Goal: Information Seeking & Learning: Compare options

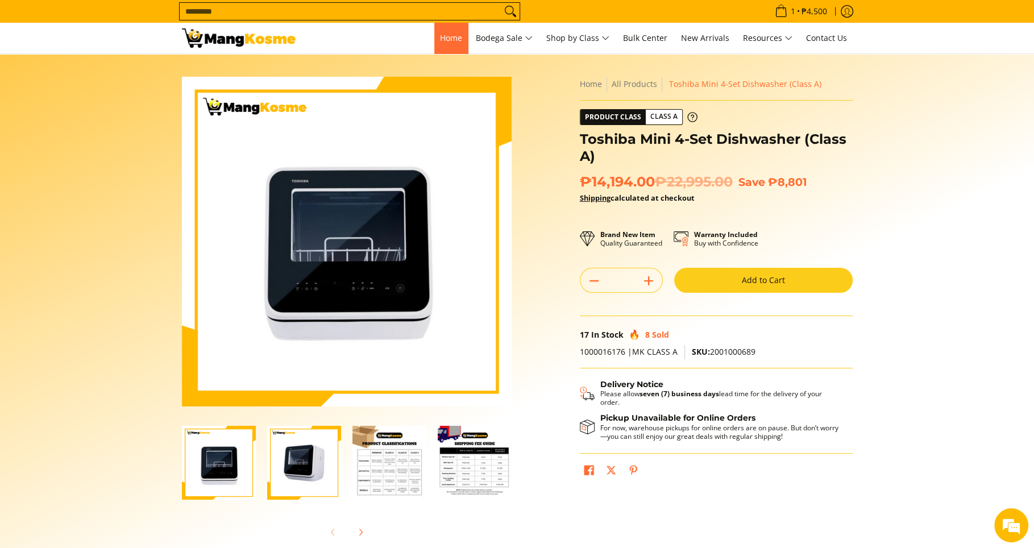
click at [440, 40] on span "Home" at bounding box center [451, 37] width 22 height 11
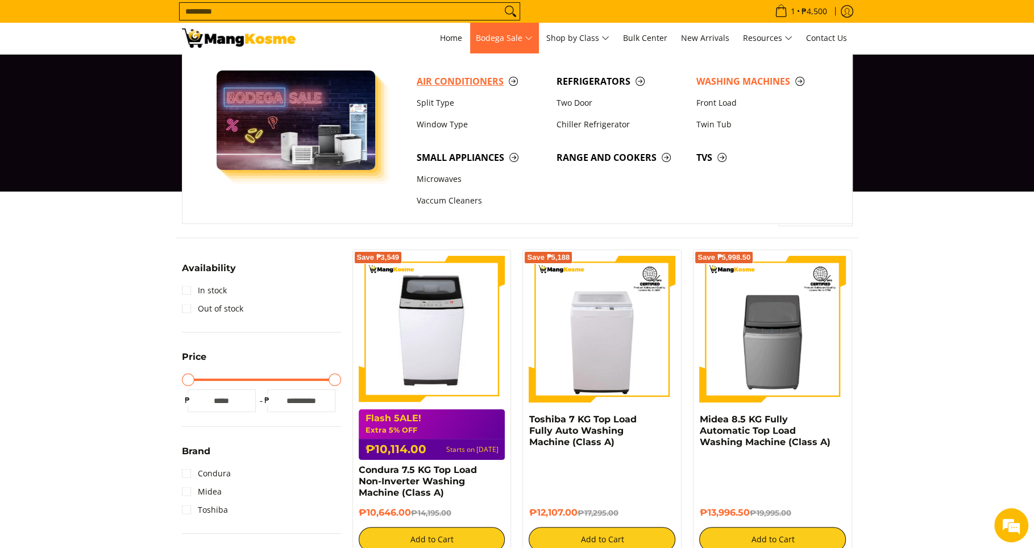
click at [488, 82] on span "Air Conditioners" at bounding box center [481, 81] width 128 height 14
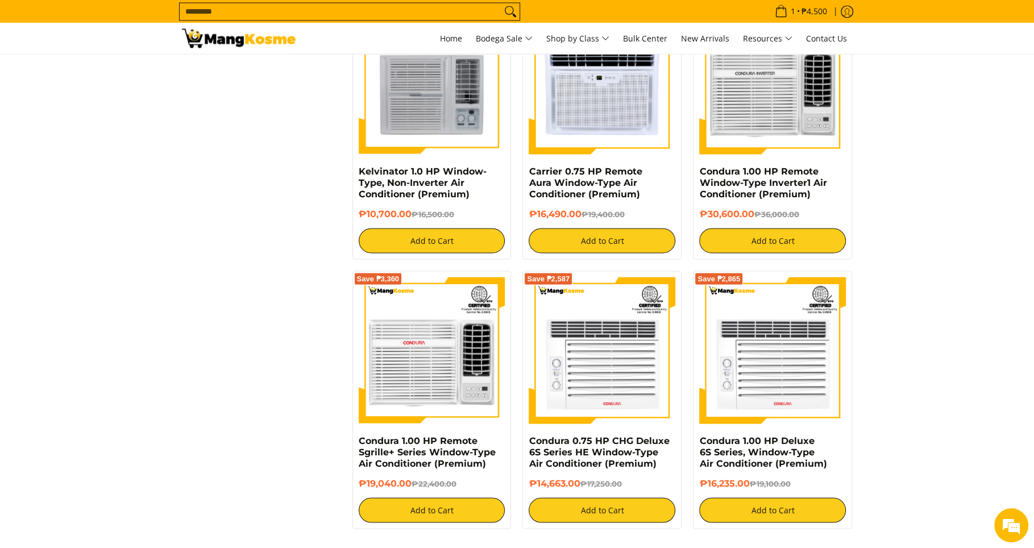
scroll to position [2142, 0]
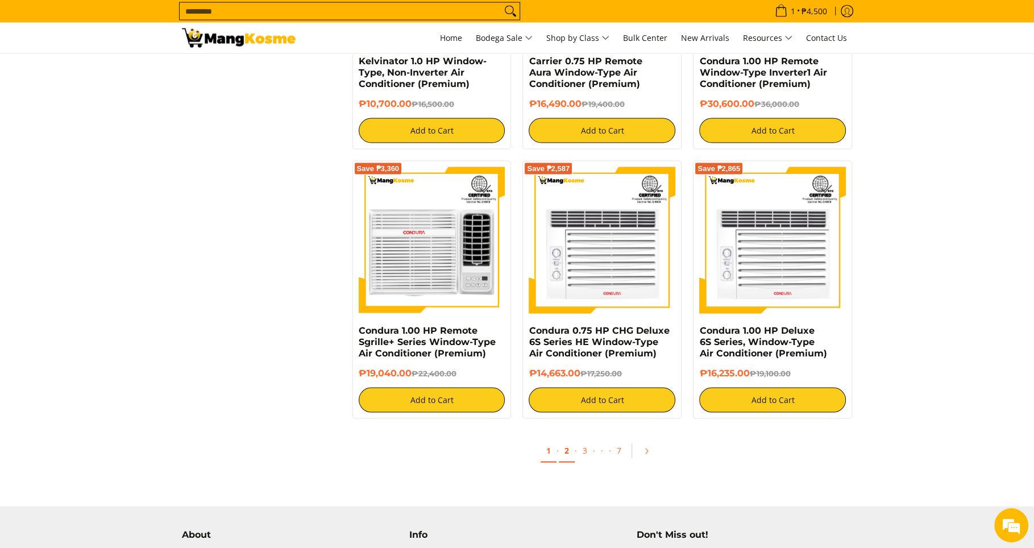
click at [567, 457] on link "2" at bounding box center [567, 450] width 16 height 23
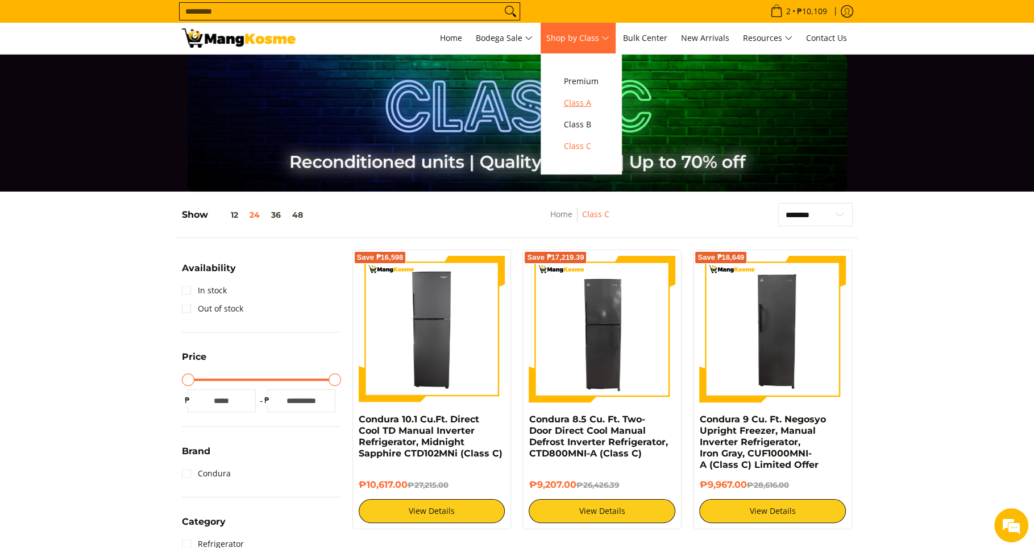
click at [584, 98] on span "Class A" at bounding box center [581, 103] width 35 height 14
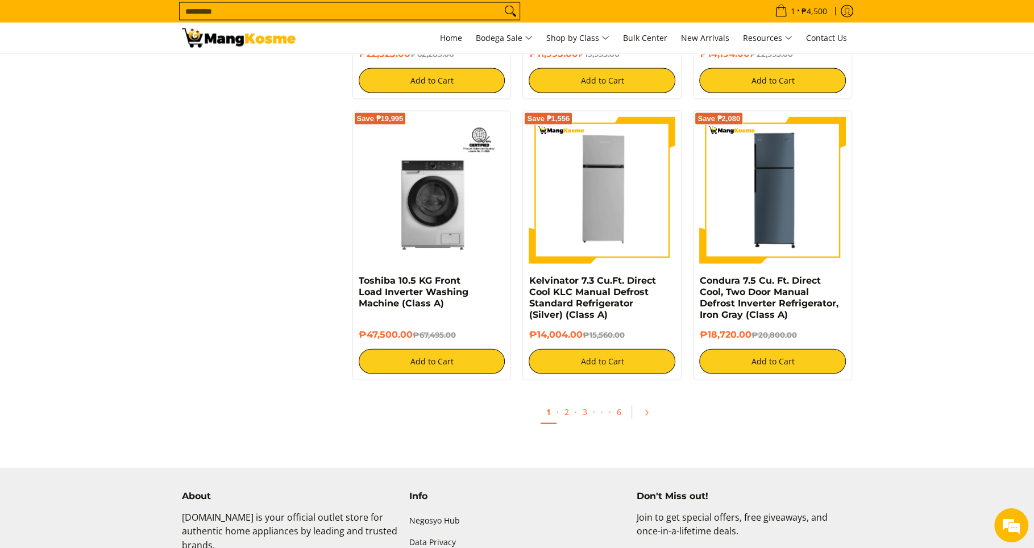
scroll to position [2294, 0]
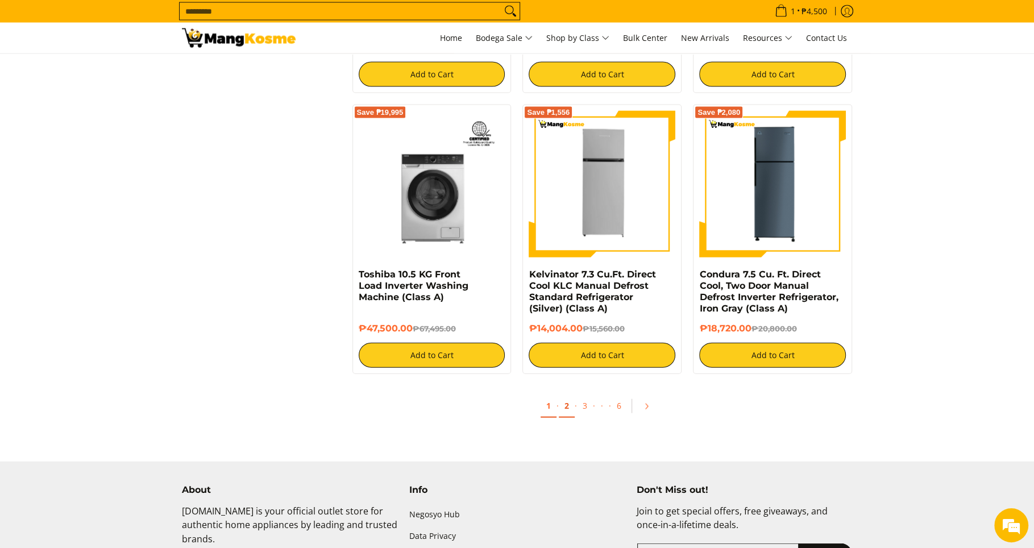
click at [571, 402] on link "2" at bounding box center [567, 405] width 16 height 23
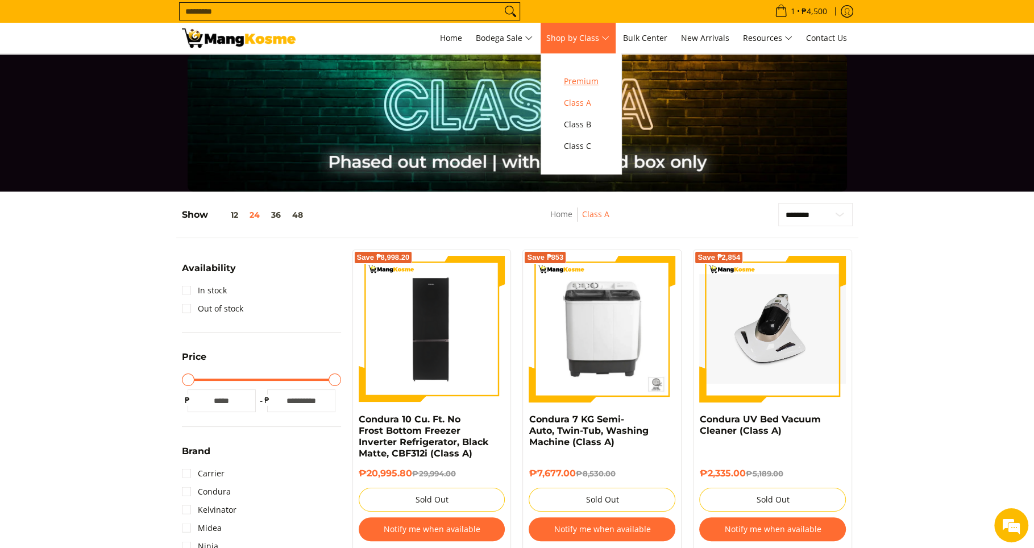
click at [598, 81] on span "Premium" at bounding box center [581, 81] width 35 height 14
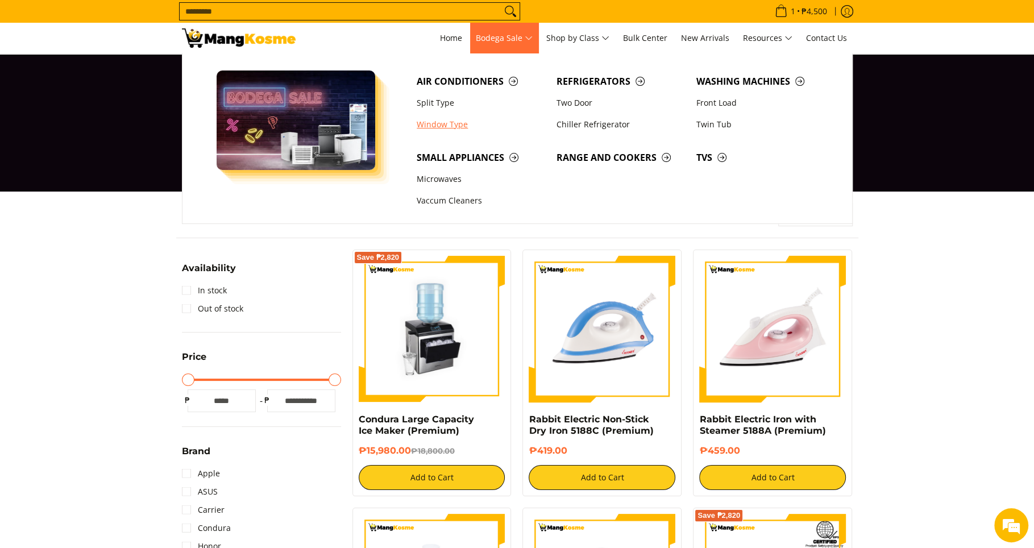
click at [440, 120] on link "Window Type" at bounding box center [481, 125] width 140 height 22
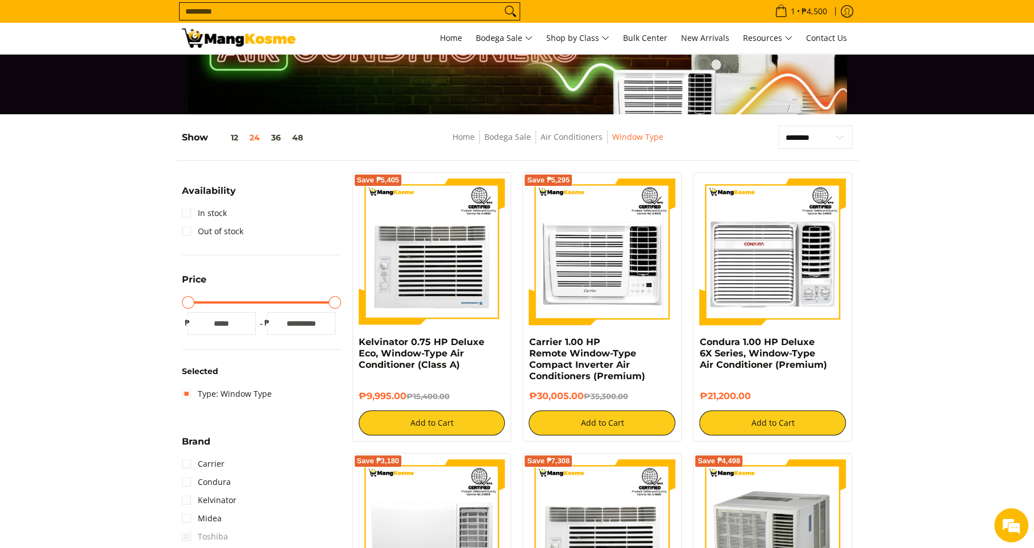
scroll to position [172, 0]
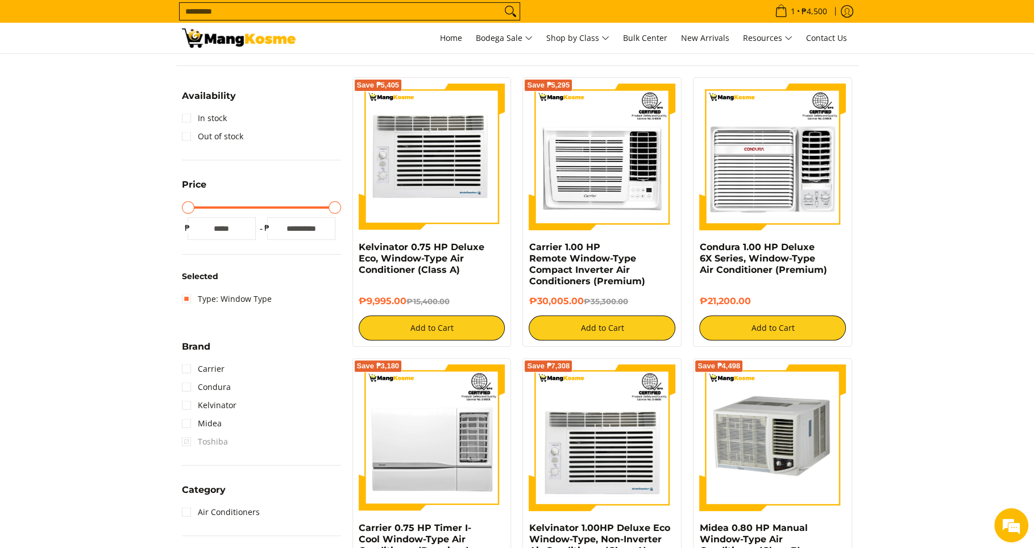
click at [419, 190] on img at bounding box center [432, 157] width 147 height 147
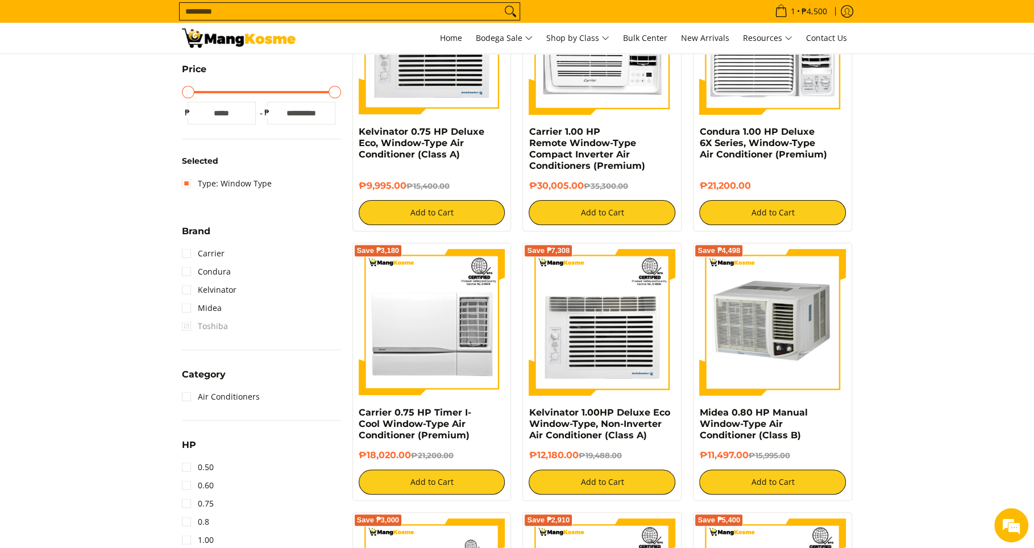
scroll to position [278, 0]
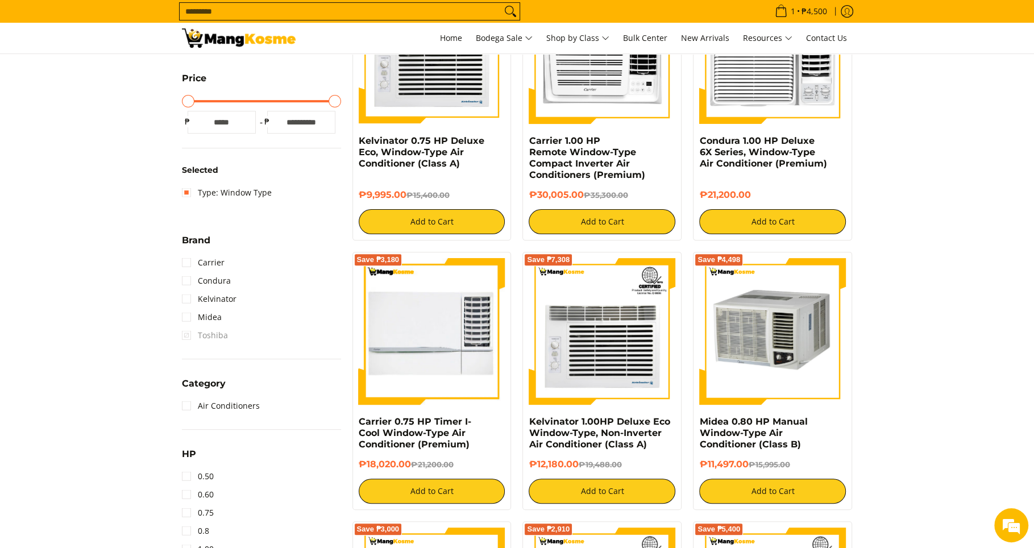
click at [432, 302] on img at bounding box center [432, 331] width 147 height 147
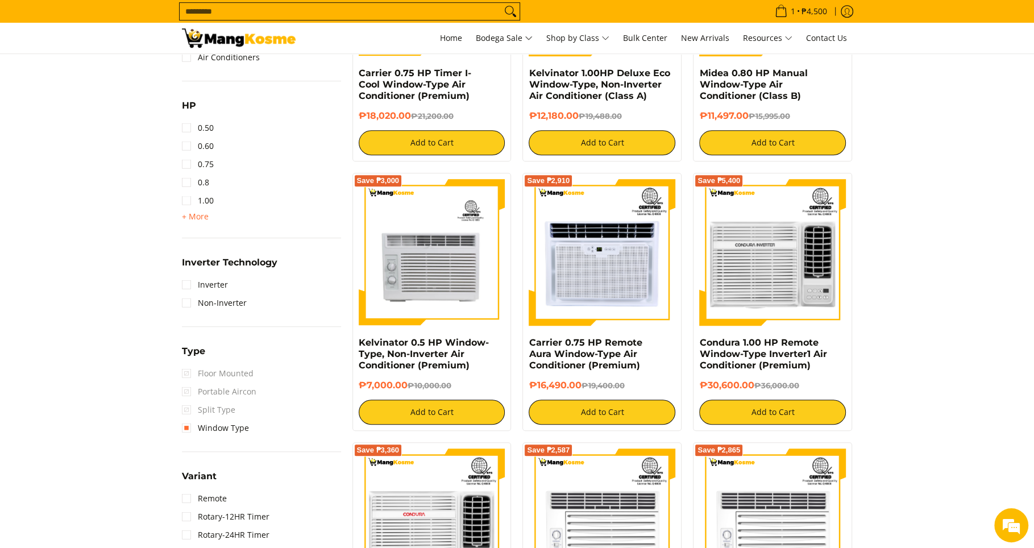
scroll to position [630, 0]
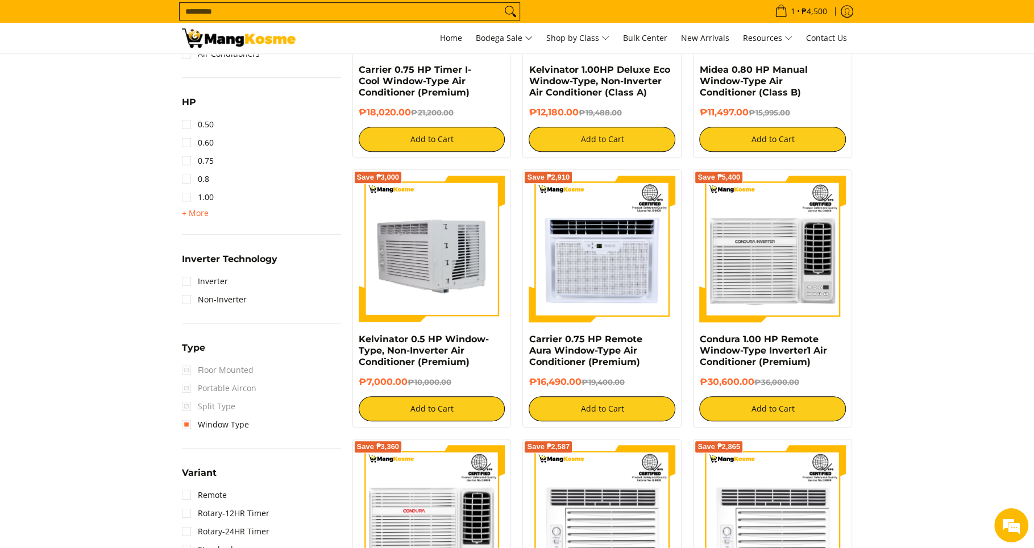
click at [490, 295] on img at bounding box center [432, 249] width 147 height 147
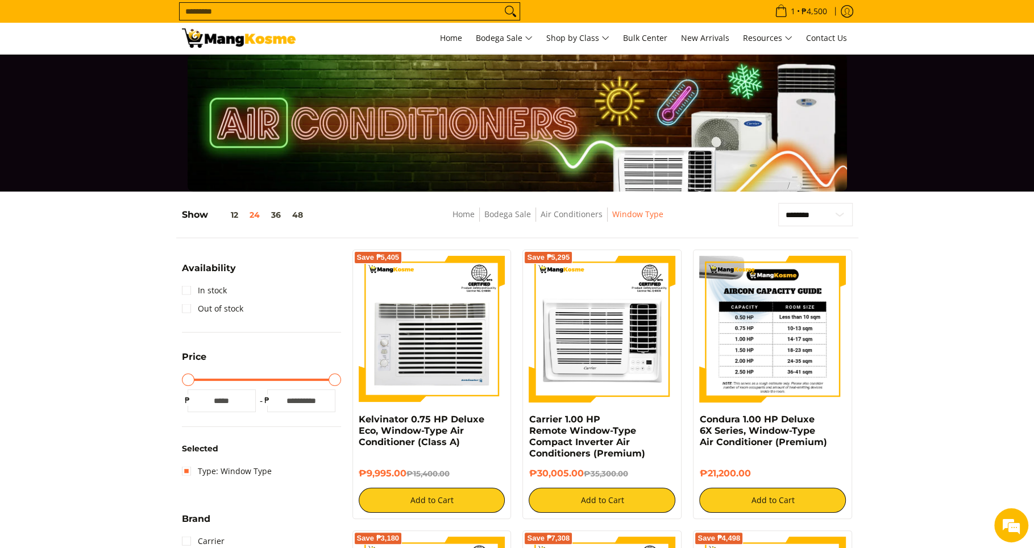
click at [806, 359] on img at bounding box center [772, 329] width 147 height 147
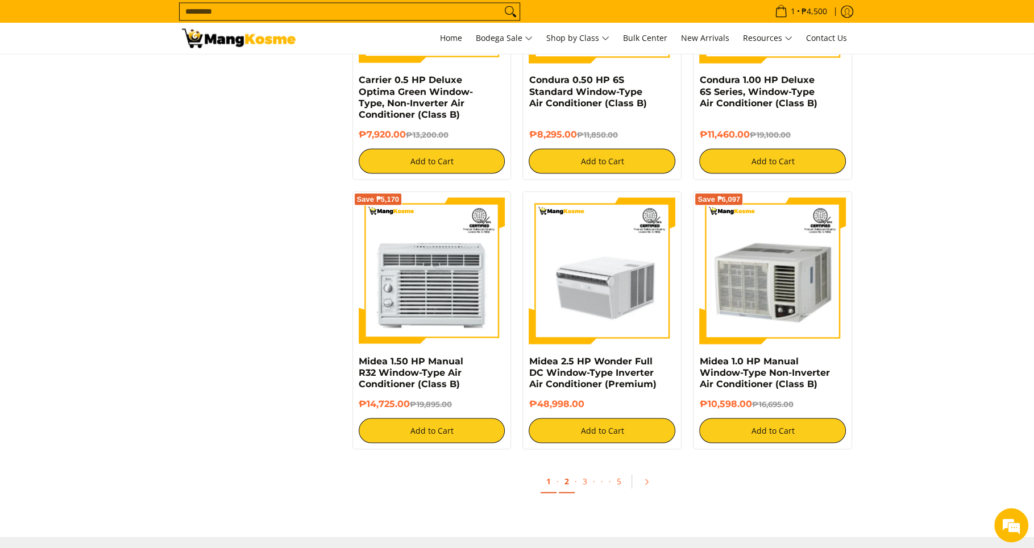
click at [568, 489] on link "2" at bounding box center [567, 480] width 16 height 23
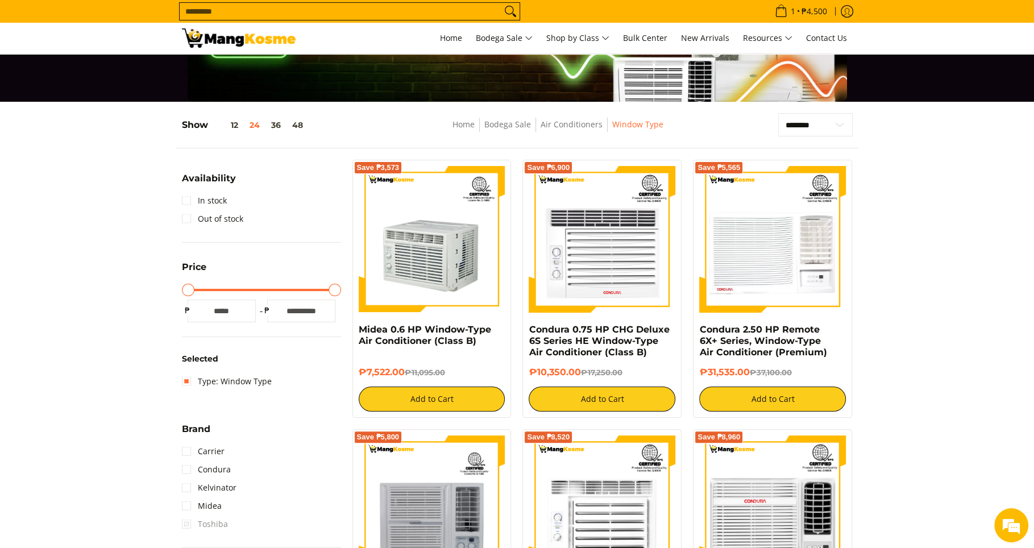
scroll to position [57, 0]
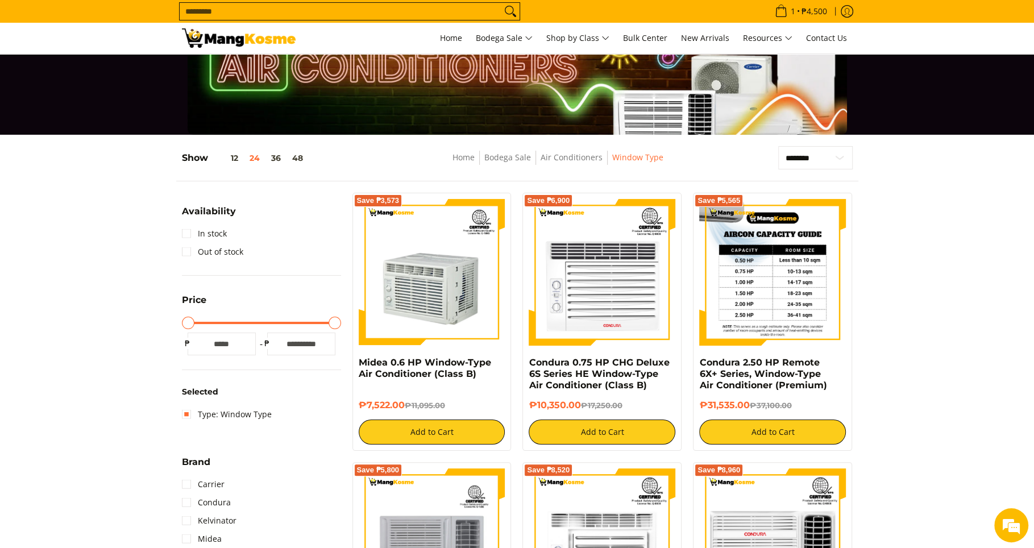
click at [793, 309] on img at bounding box center [772, 272] width 147 height 147
